Goal: Task Accomplishment & Management: Use online tool/utility

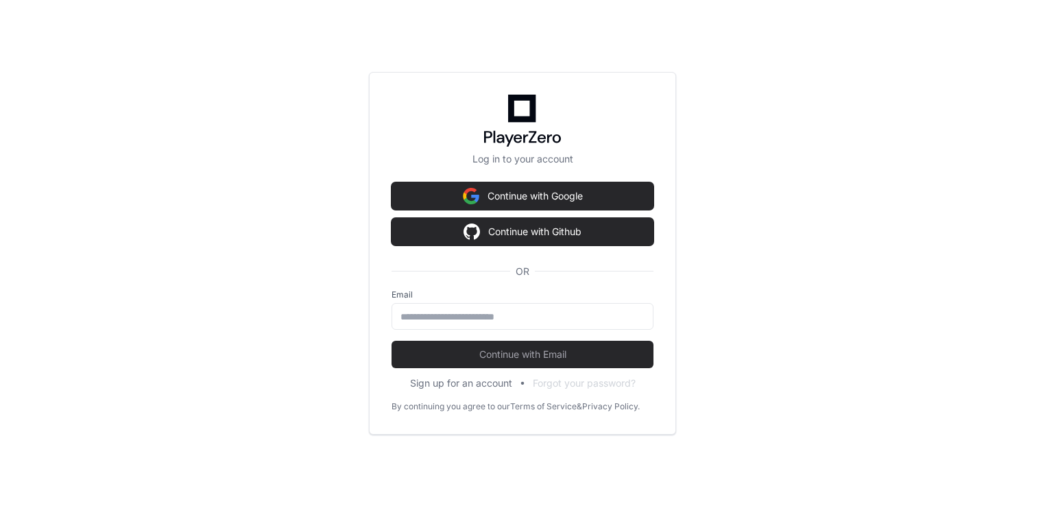
scroll to position [1841, 0]
click at [425, 313] on input "email" at bounding box center [523, 317] width 244 height 14
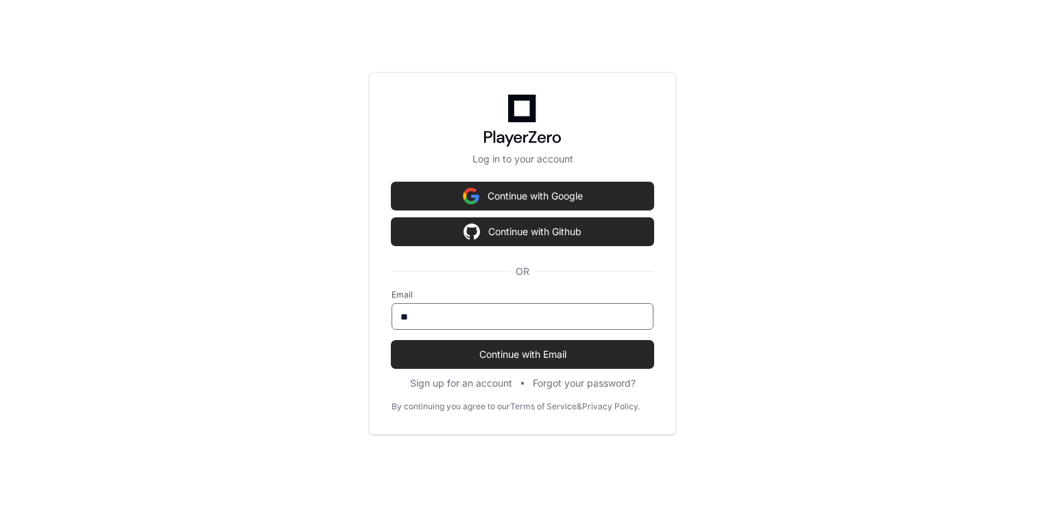
type input "*"
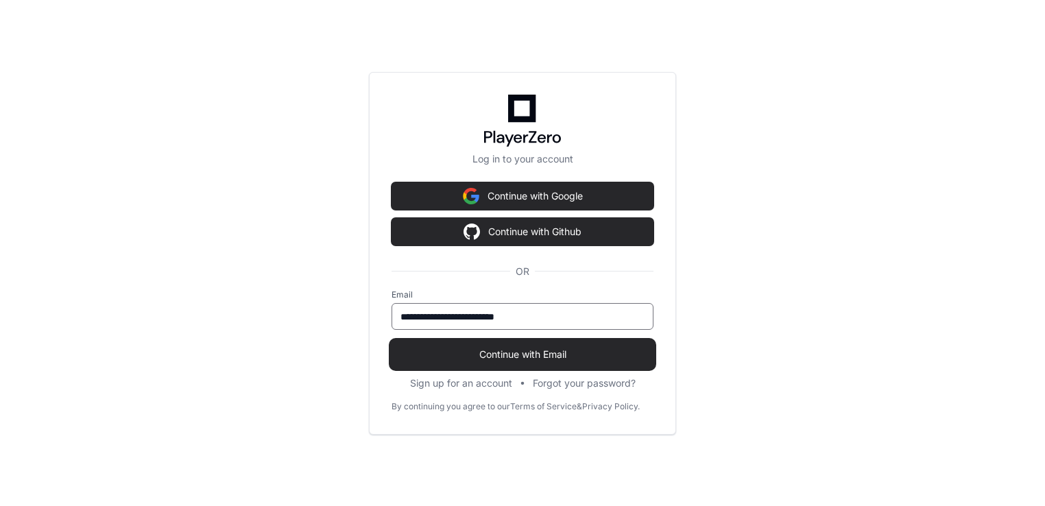
type input "**********"
click at [492, 349] on span "Continue with Email" at bounding box center [523, 355] width 262 height 14
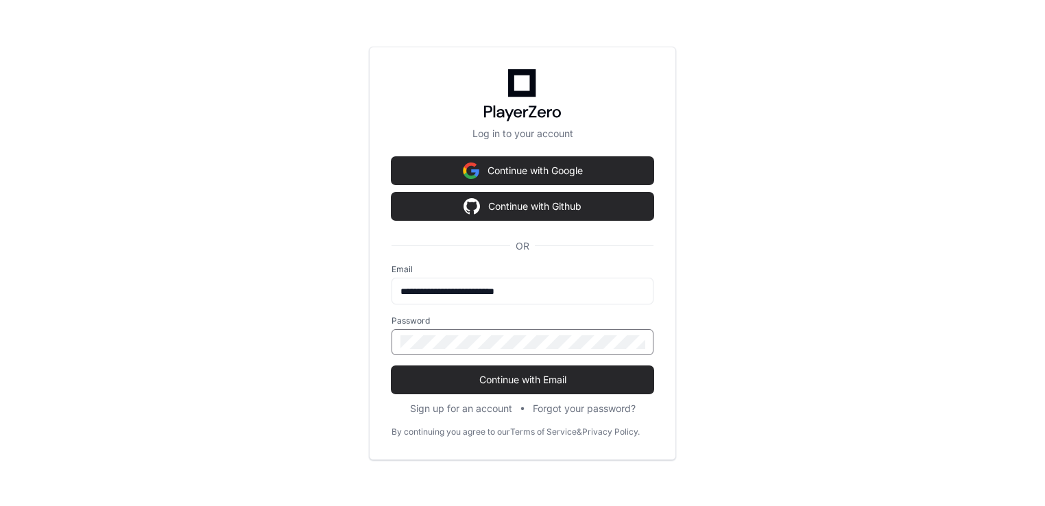
click at [392, 366] on button "Continue with Email" at bounding box center [523, 379] width 262 height 27
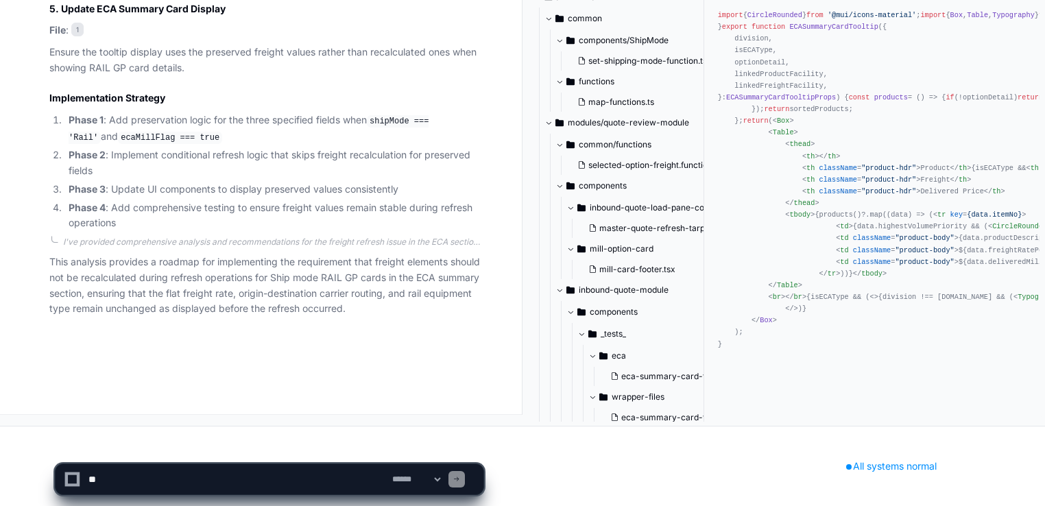
scroll to position [1912, 0]
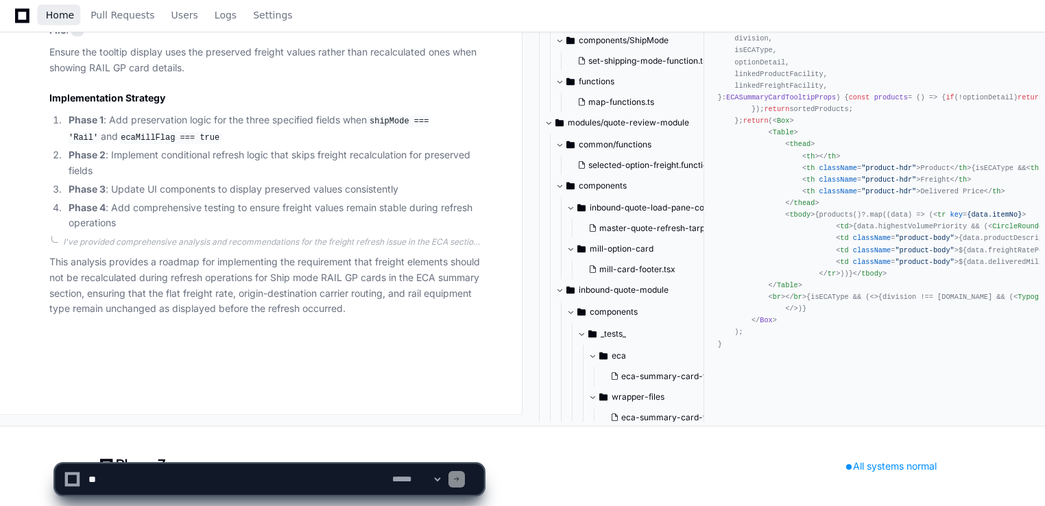
click at [58, 17] on span "Home" at bounding box center [60, 15] width 28 height 8
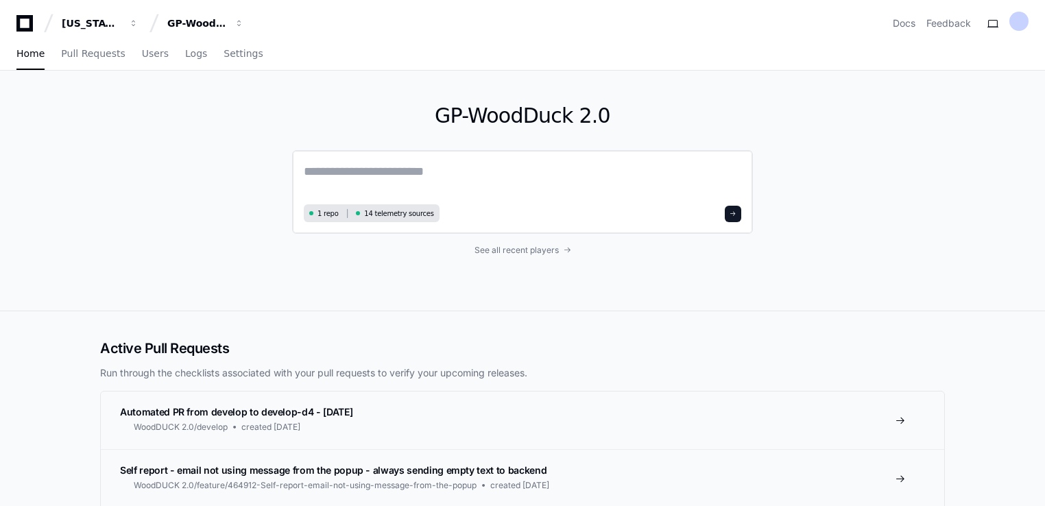
click at [373, 171] on textarea at bounding box center [523, 181] width 438 height 38
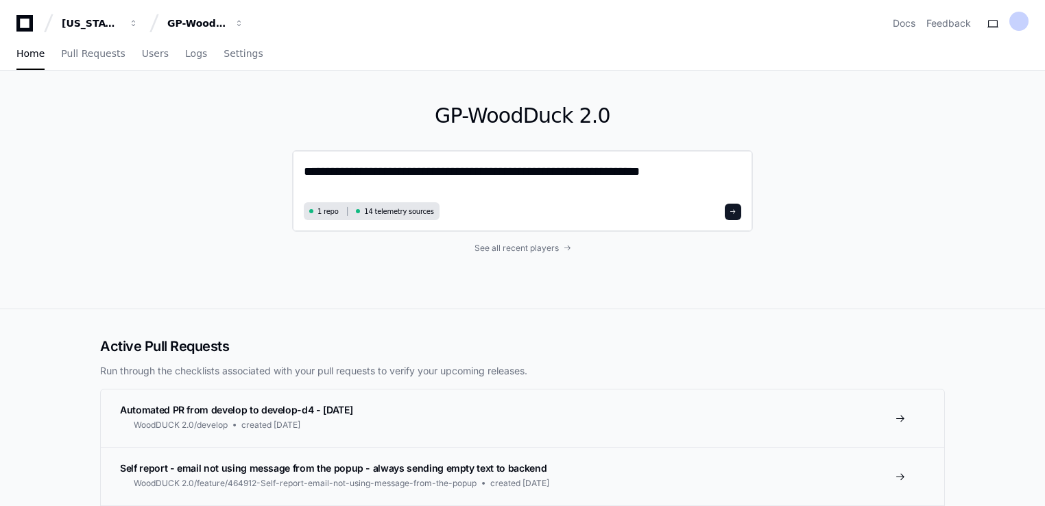
type textarea "**********"
click at [728, 212] on button at bounding box center [733, 212] width 16 height 16
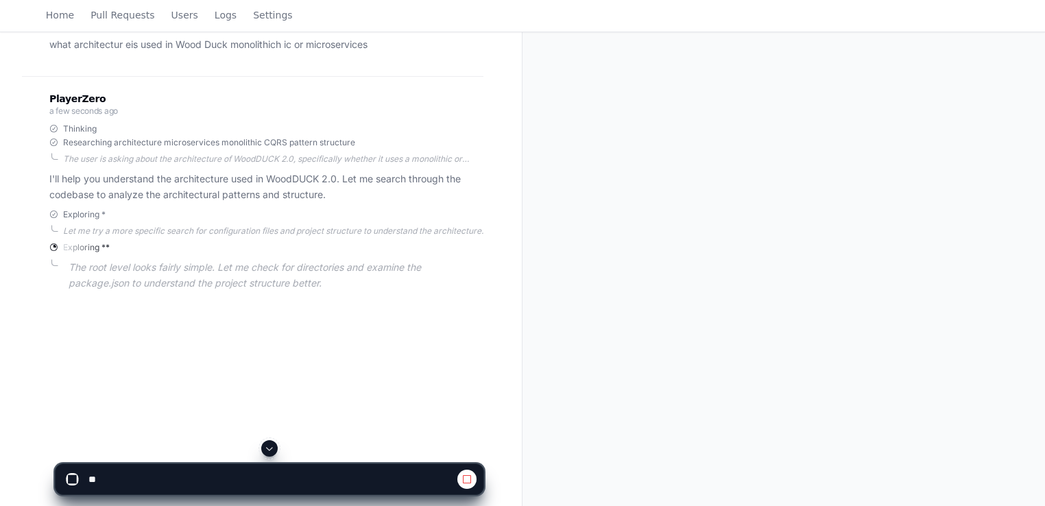
scroll to position [222, 0]
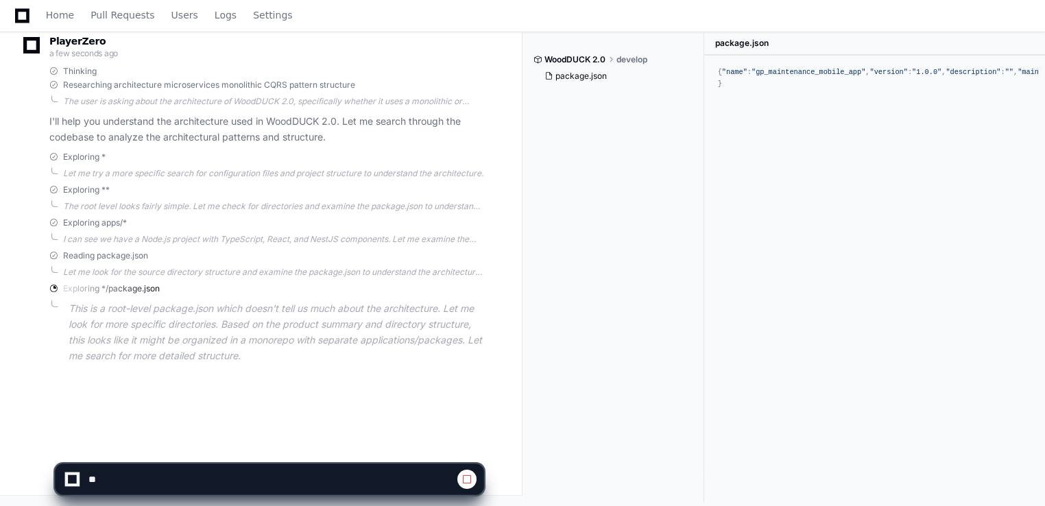
click at [225, 330] on p "This is a root-level package.json which doesn't tell us much about the architec…" at bounding box center [276, 332] width 415 height 62
click at [22, 12] on icon at bounding box center [22, 16] width 14 height 16
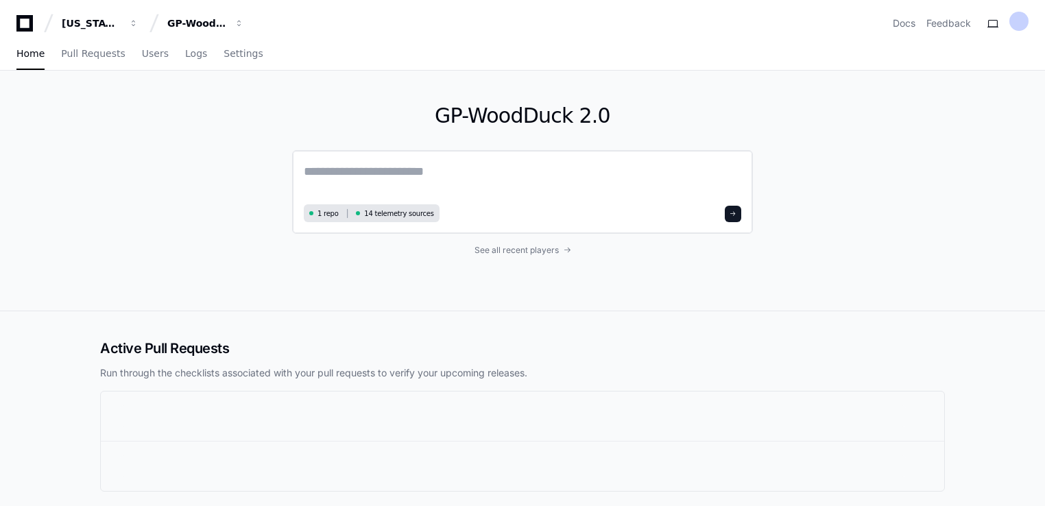
click at [346, 171] on textarea at bounding box center [523, 181] width 438 height 38
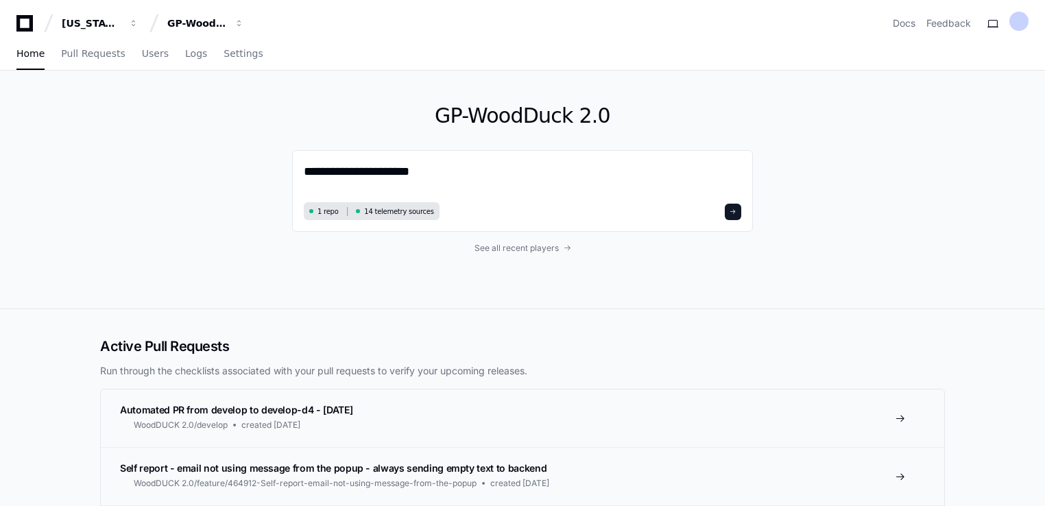
type textarea "**********"
